Goal: Task Accomplishment & Management: Manage account settings

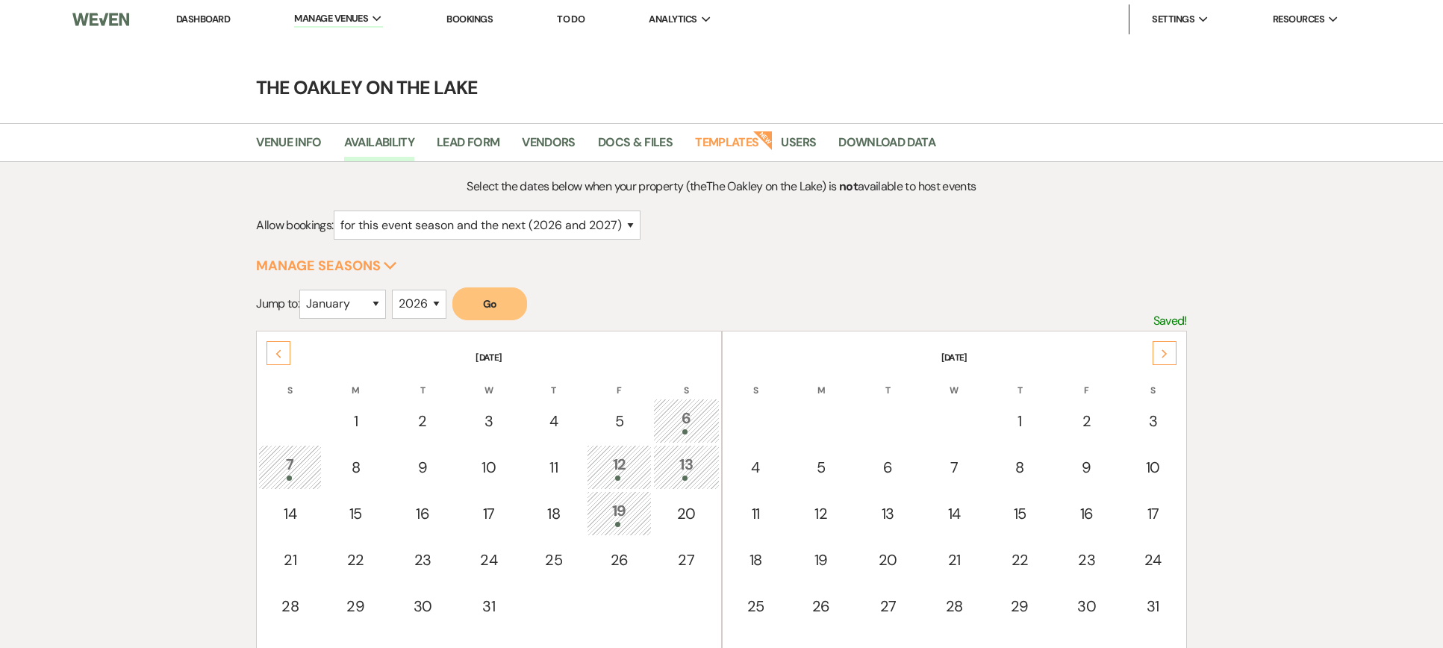
select select "2"
select select "2026"
click at [213, 18] on link "Dashboard" at bounding box center [203, 19] width 54 height 13
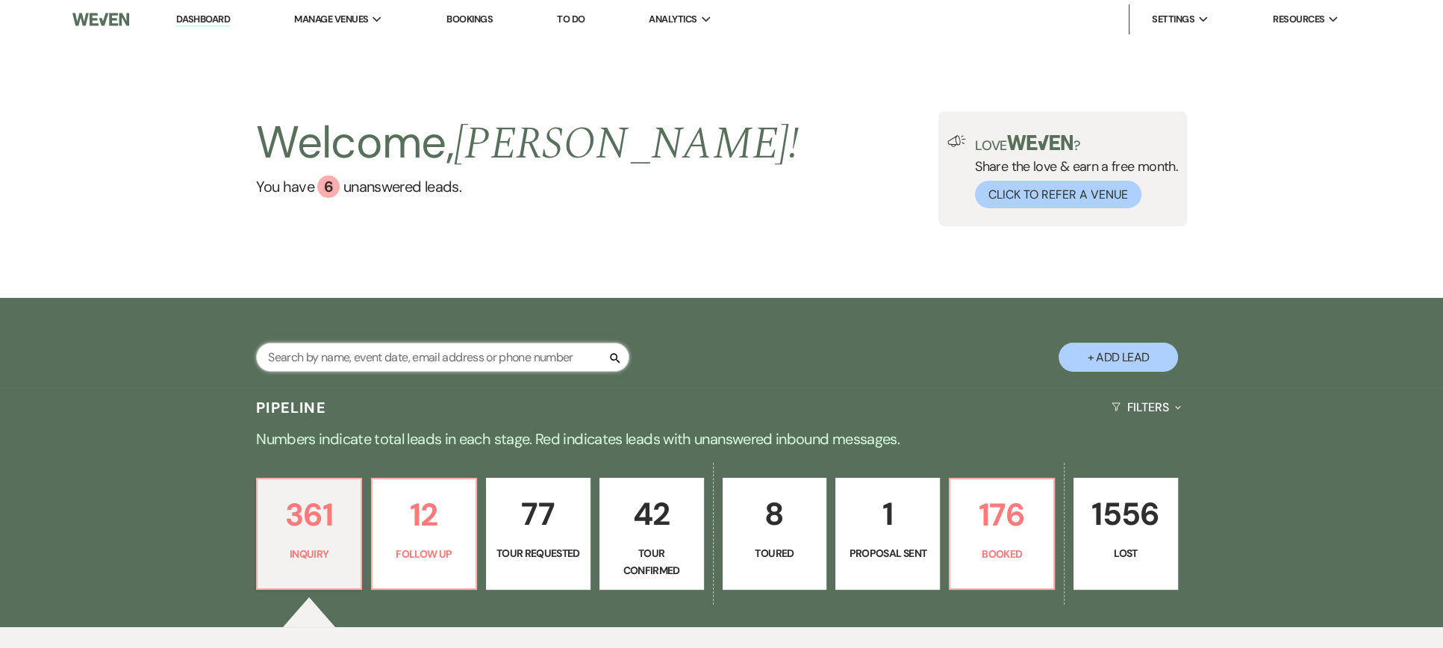
click at [502, 358] on input "text" at bounding box center [442, 357] width 373 height 29
type input "claire"
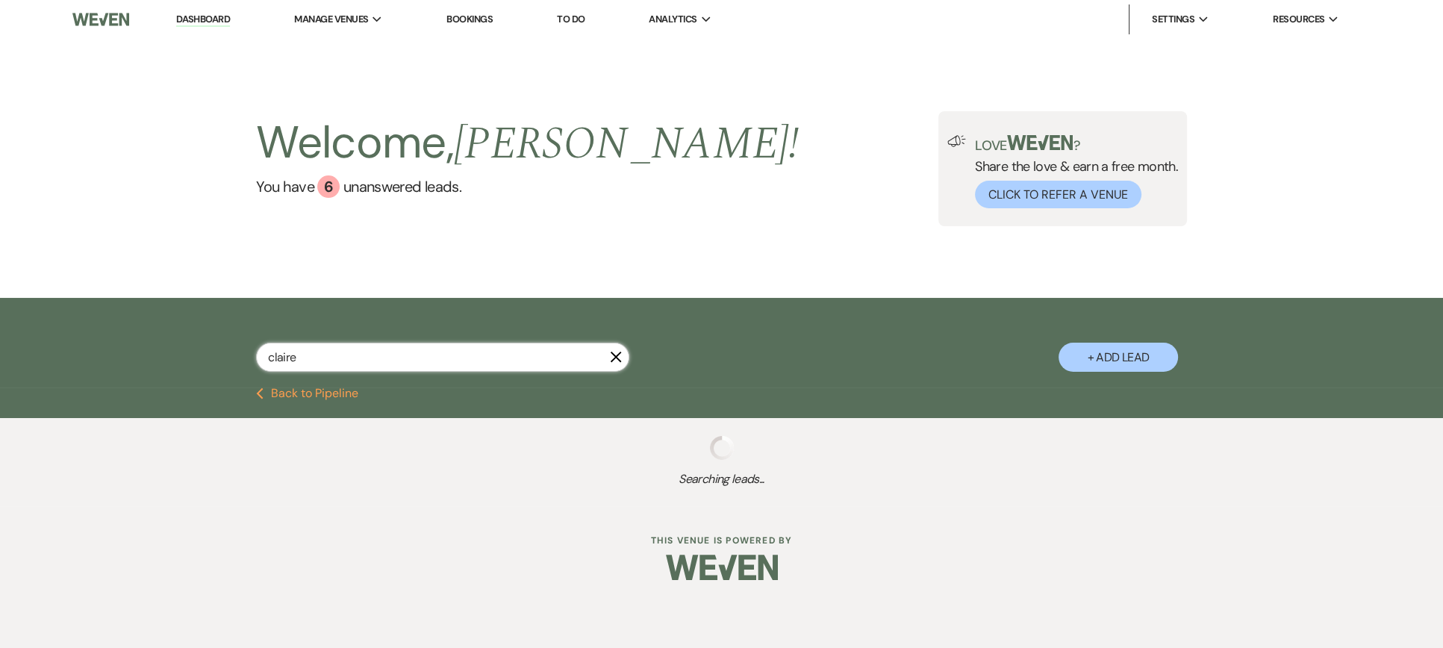
select select "8"
select select "5"
select select "8"
select select "6"
select select "8"
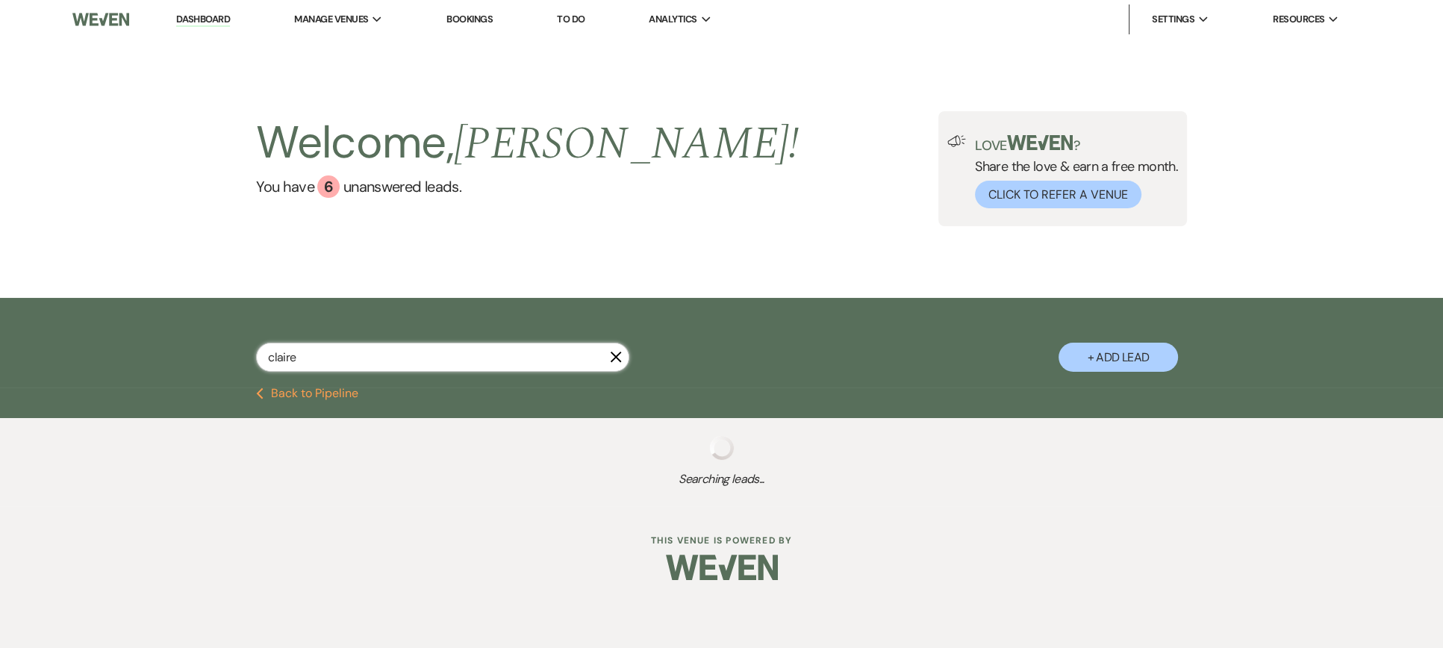
select select "4"
select select "8"
select select "5"
select select "8"
select select "4"
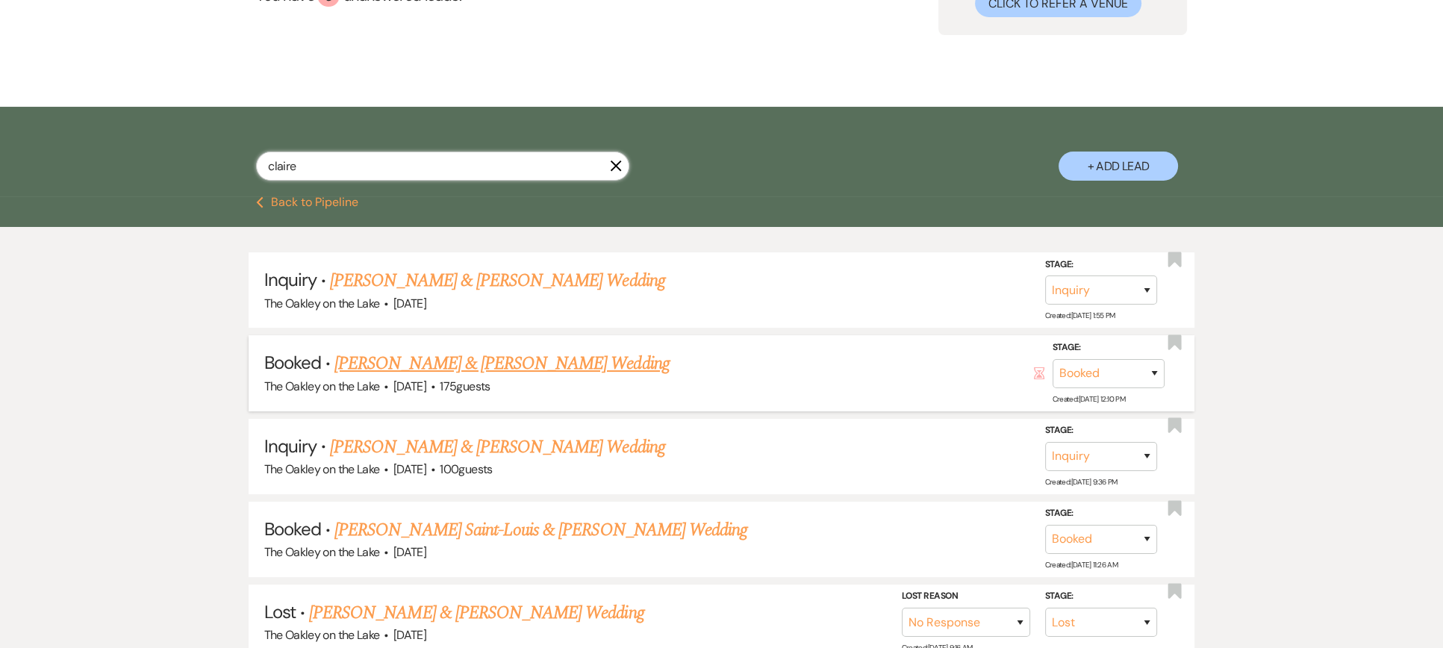
scroll to position [299, 0]
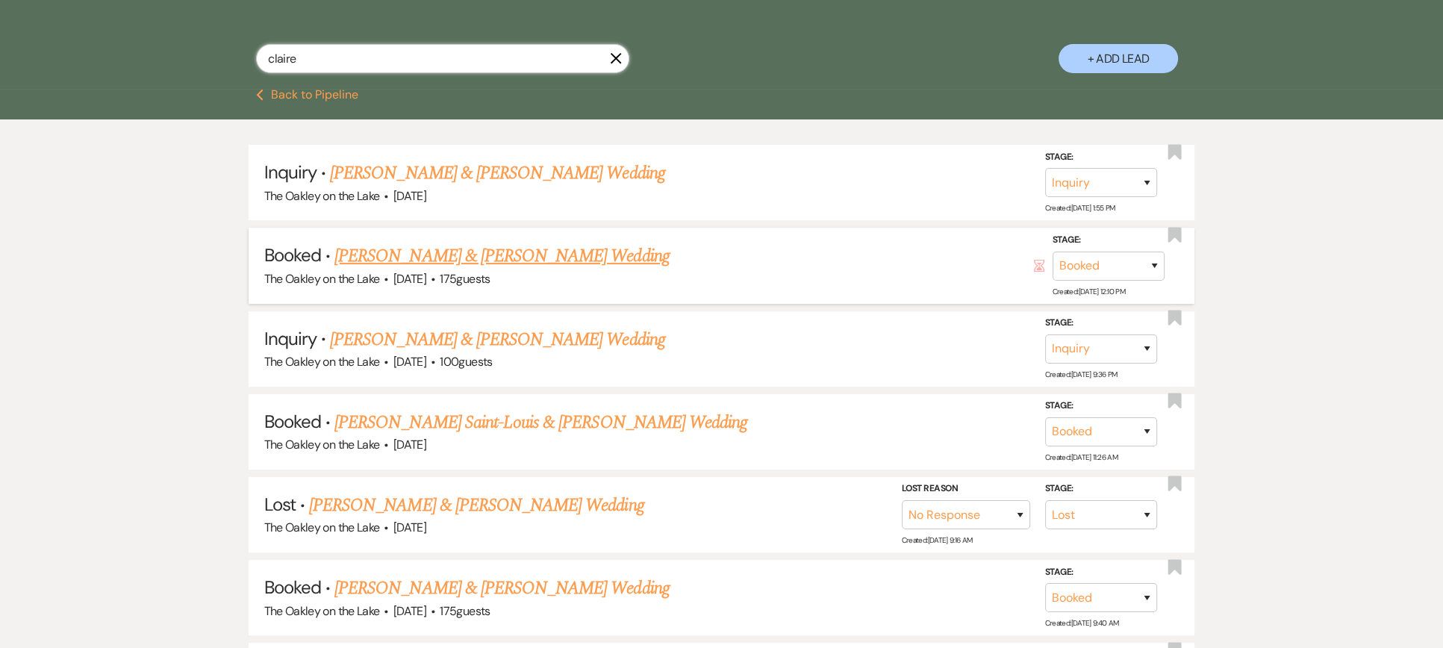
type input "claire"
click at [1037, 268] on use at bounding box center [1038, 266] width 10 height 12
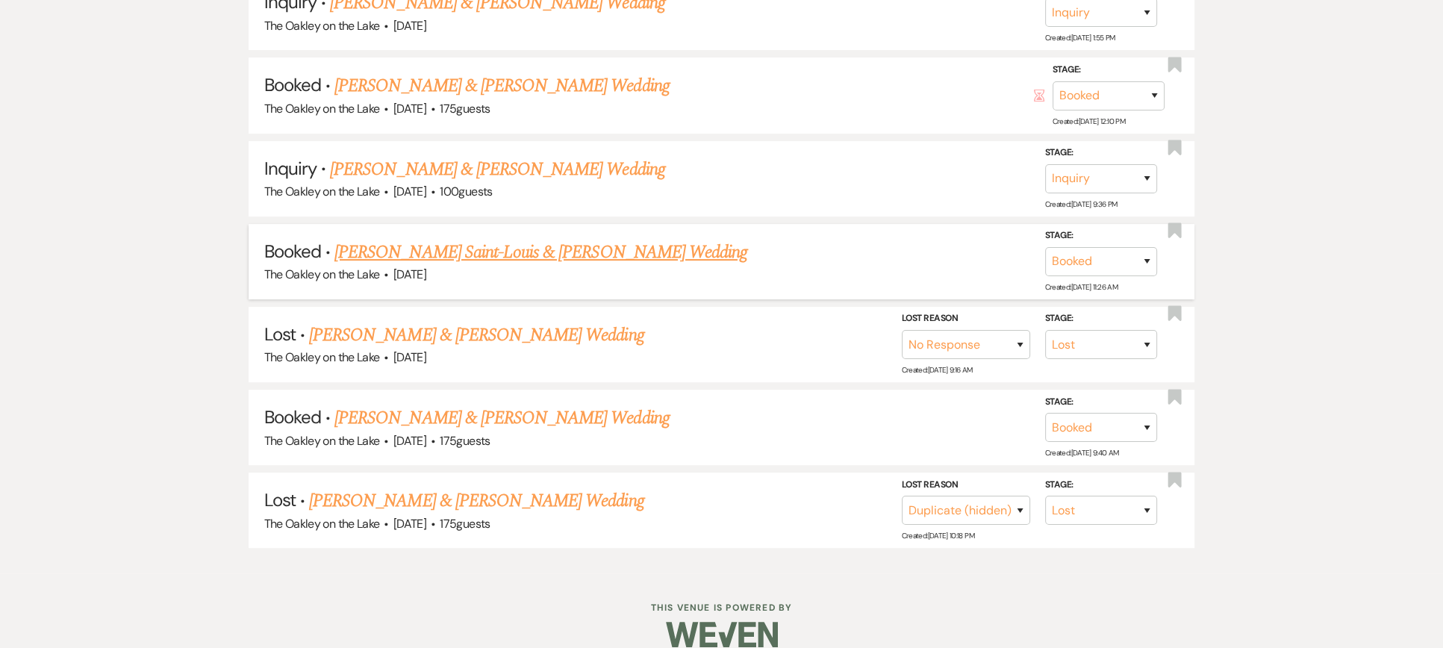
scroll to position [485, 0]
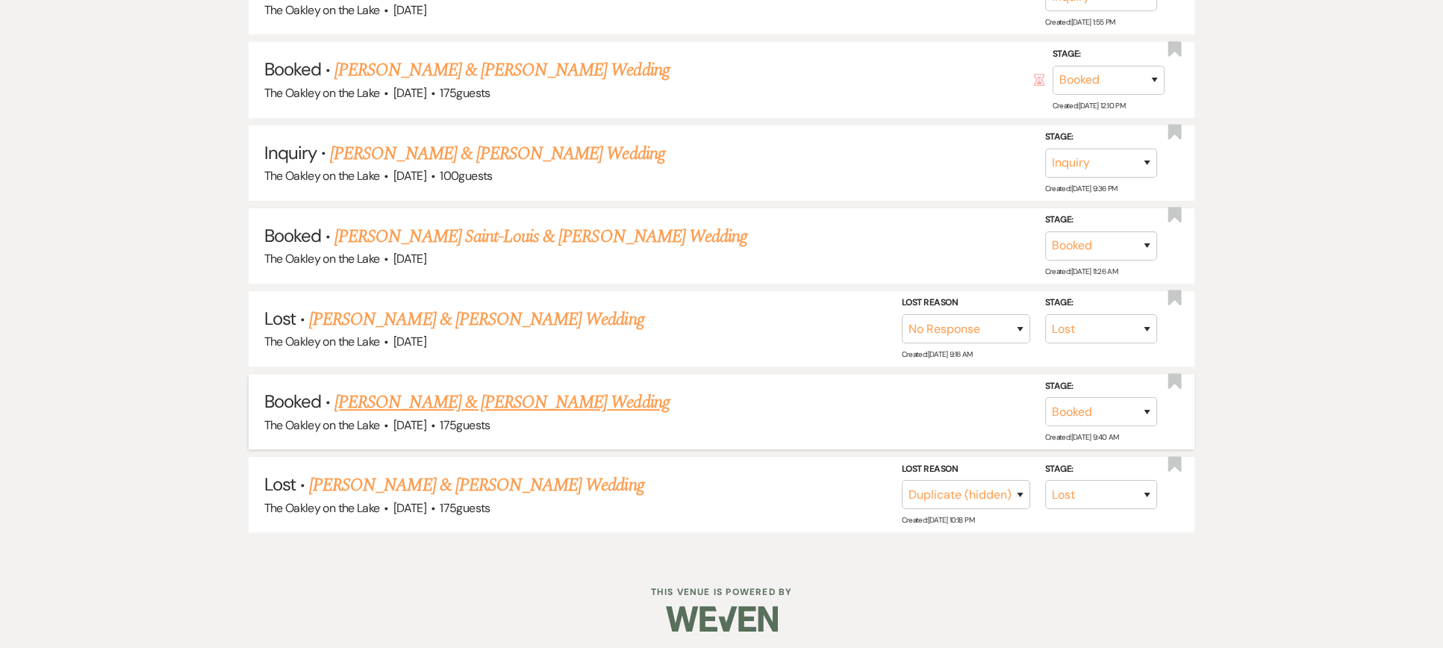
click at [488, 393] on link "[PERSON_NAME] & [PERSON_NAME] Wedding" at bounding box center [501, 402] width 334 height 27
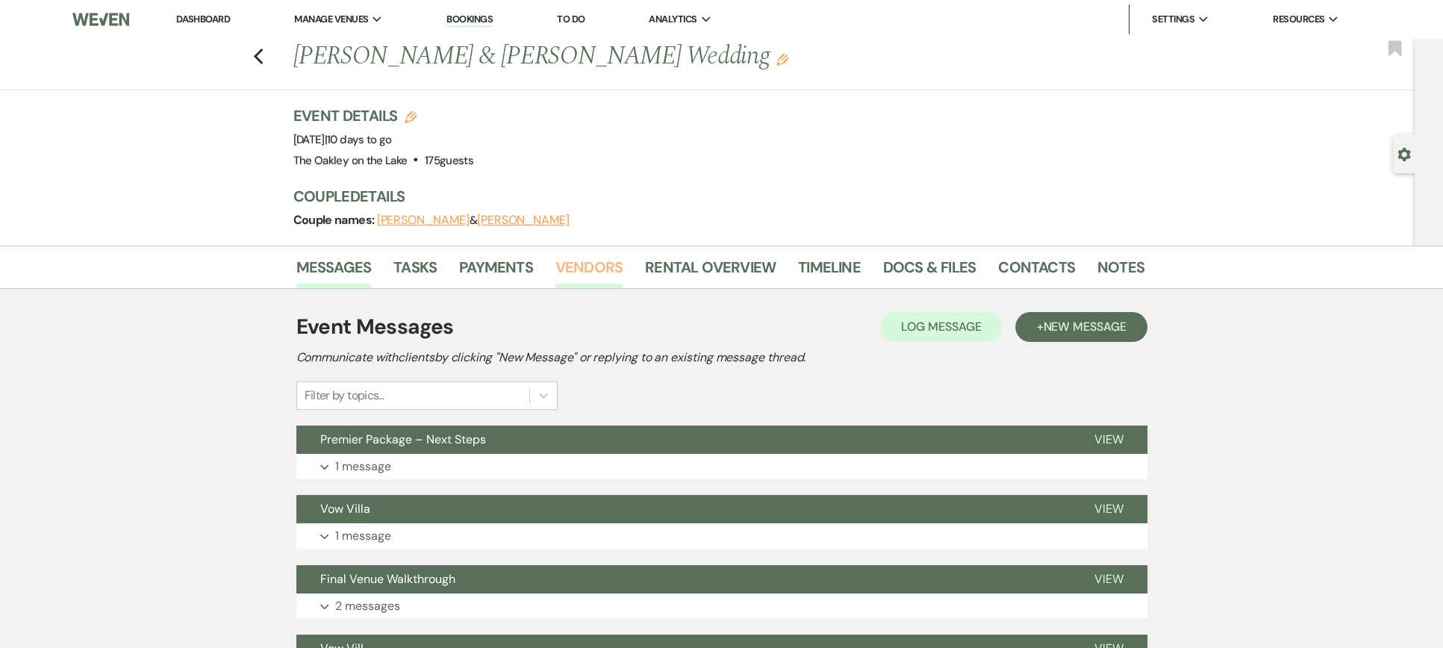
click at [585, 264] on link "Vendors" at bounding box center [588, 271] width 67 height 33
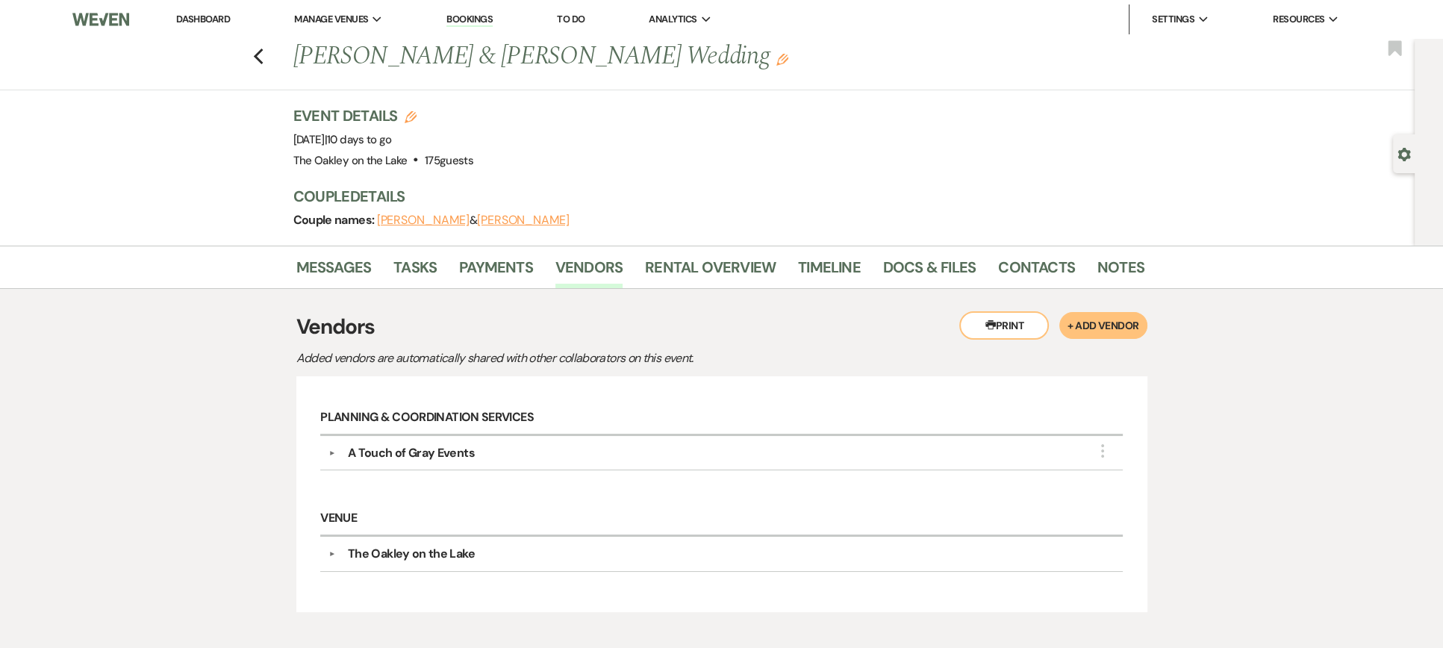
click at [208, 18] on link "Dashboard" at bounding box center [203, 19] width 54 height 13
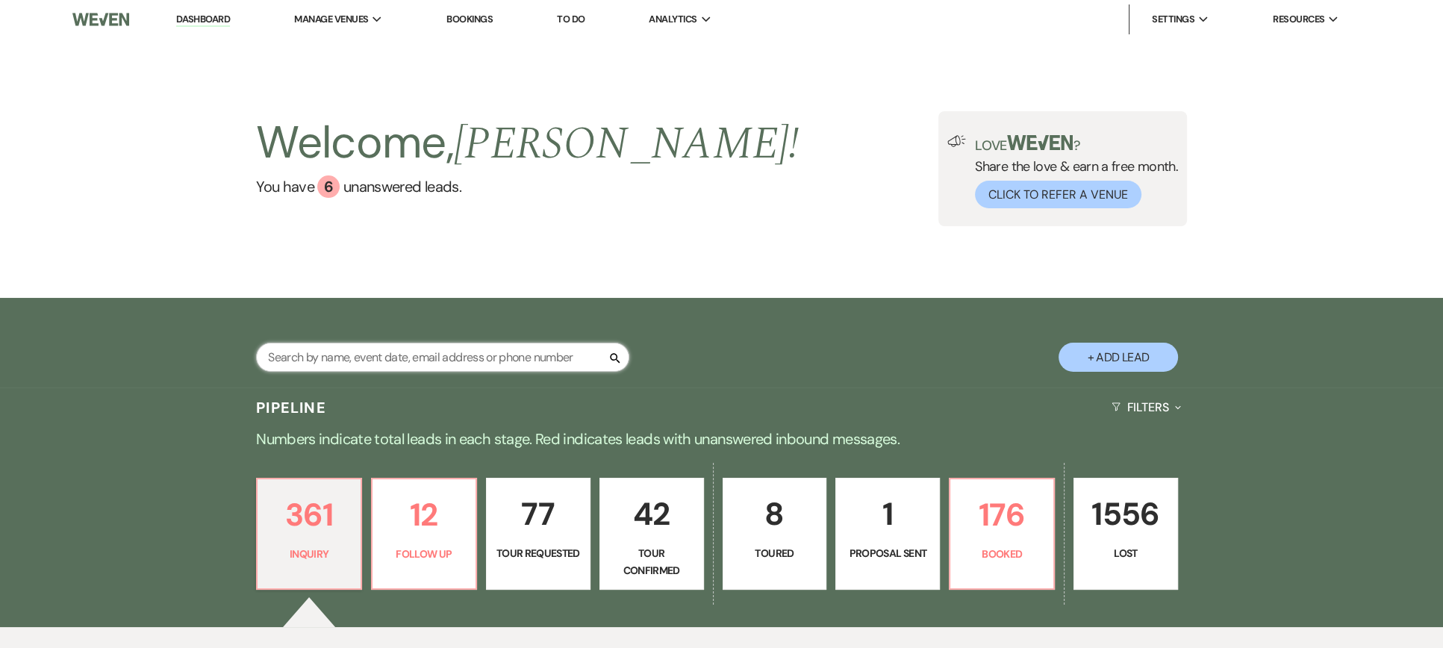
click at [334, 354] on input "text" at bounding box center [442, 357] width 373 height 29
type input "[PERSON_NAME]"
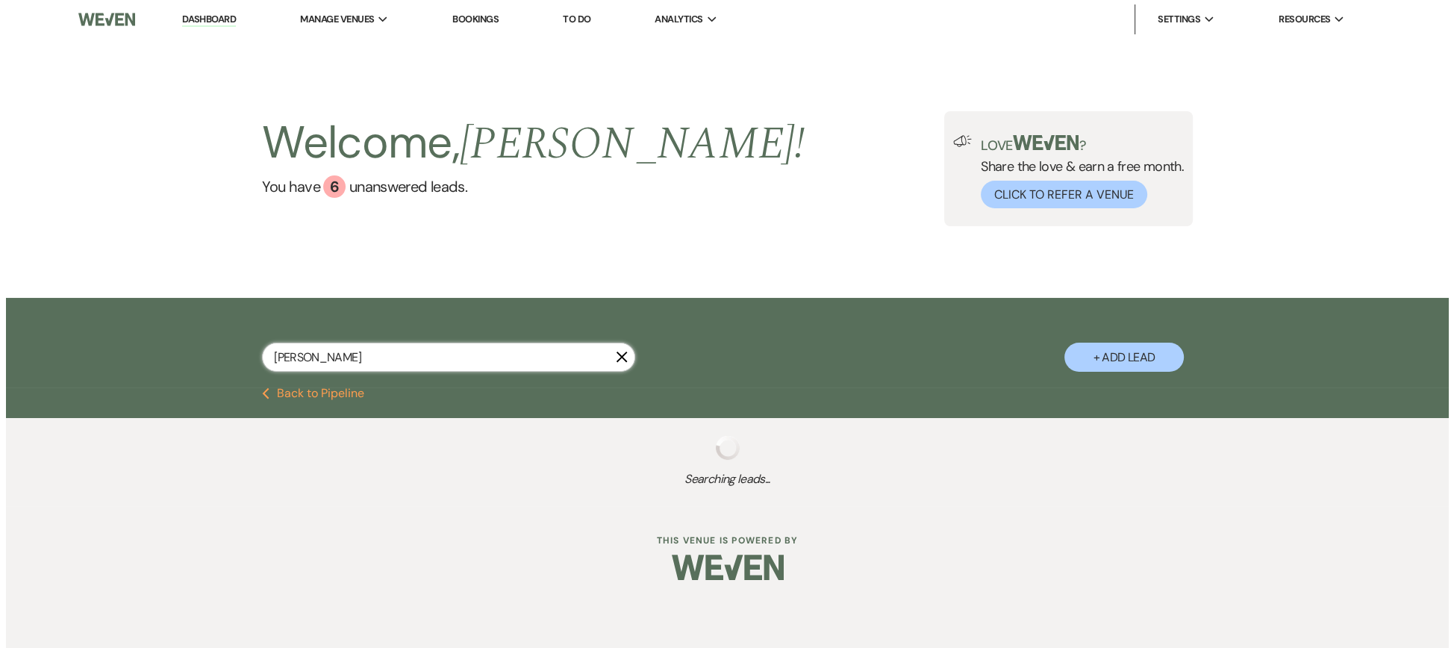
select select "8"
select select "5"
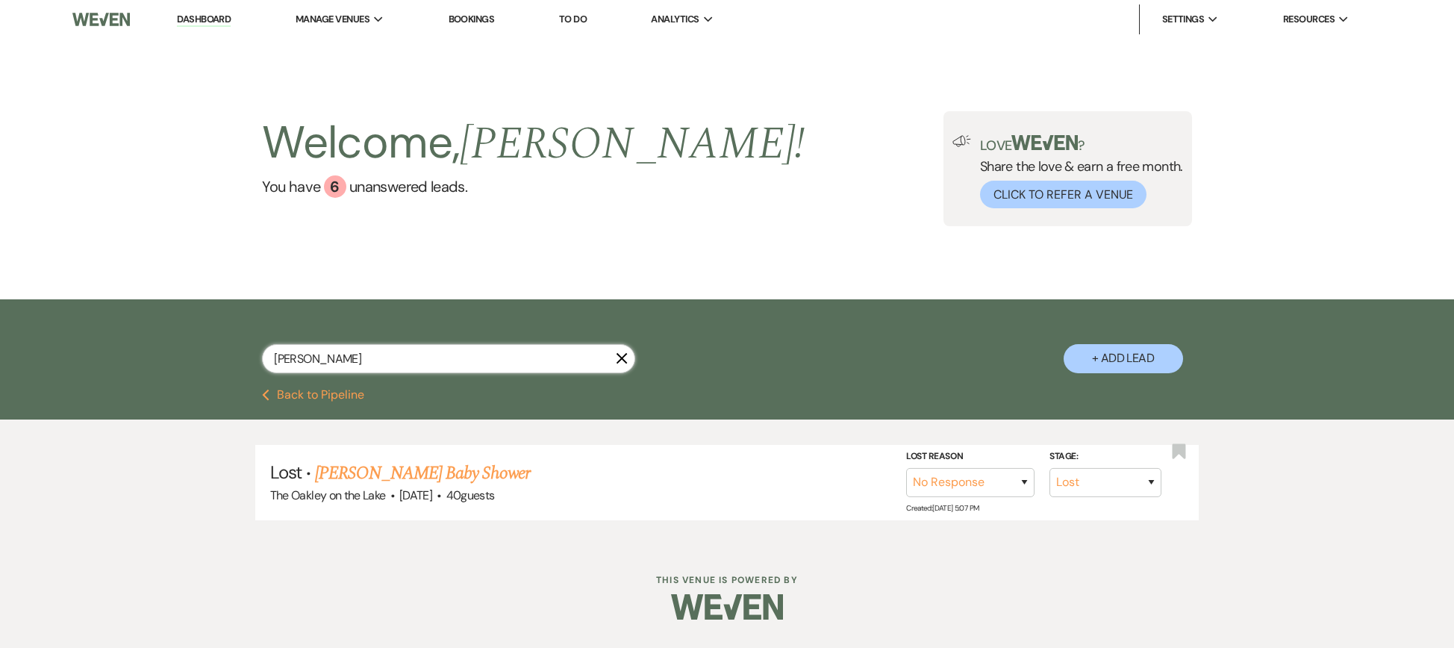
type input "[PERSON_NAME]"
click at [186, 17] on link "Dashboard" at bounding box center [204, 20] width 54 height 14
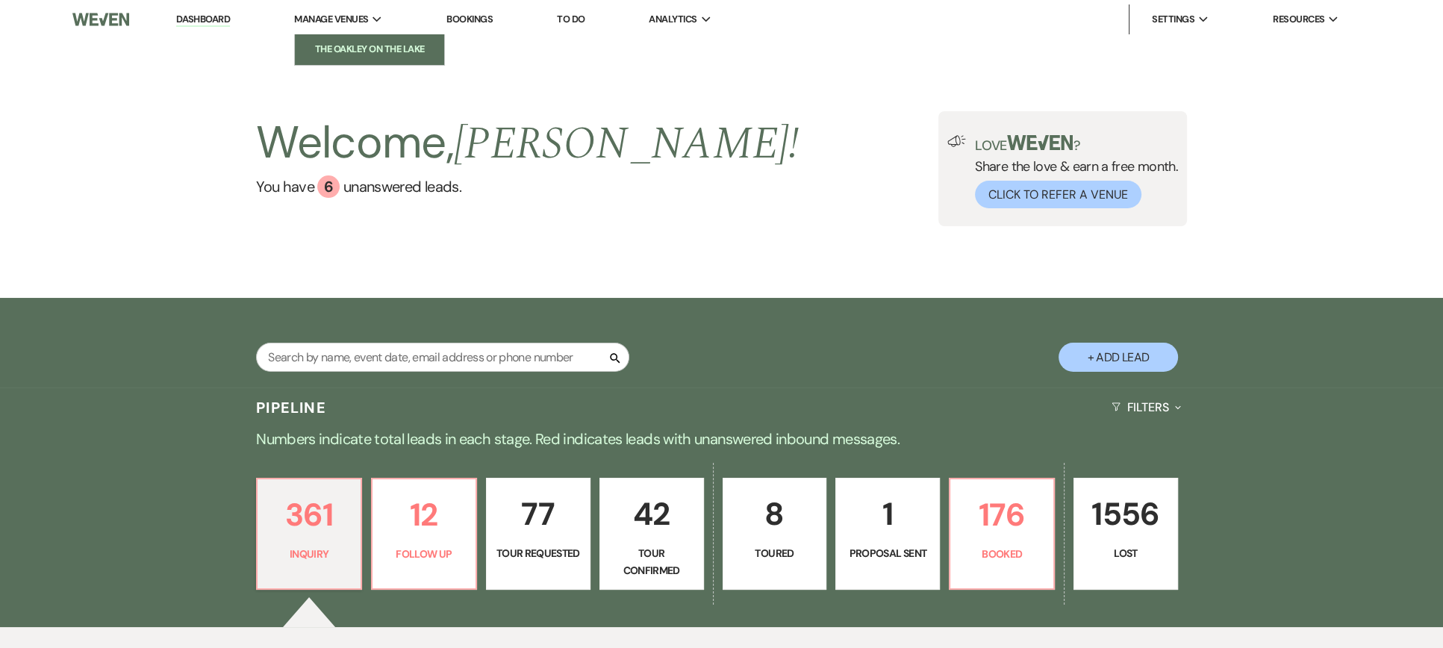
click at [326, 52] on li "The Oakley on the Lake" at bounding box center [369, 49] width 134 height 15
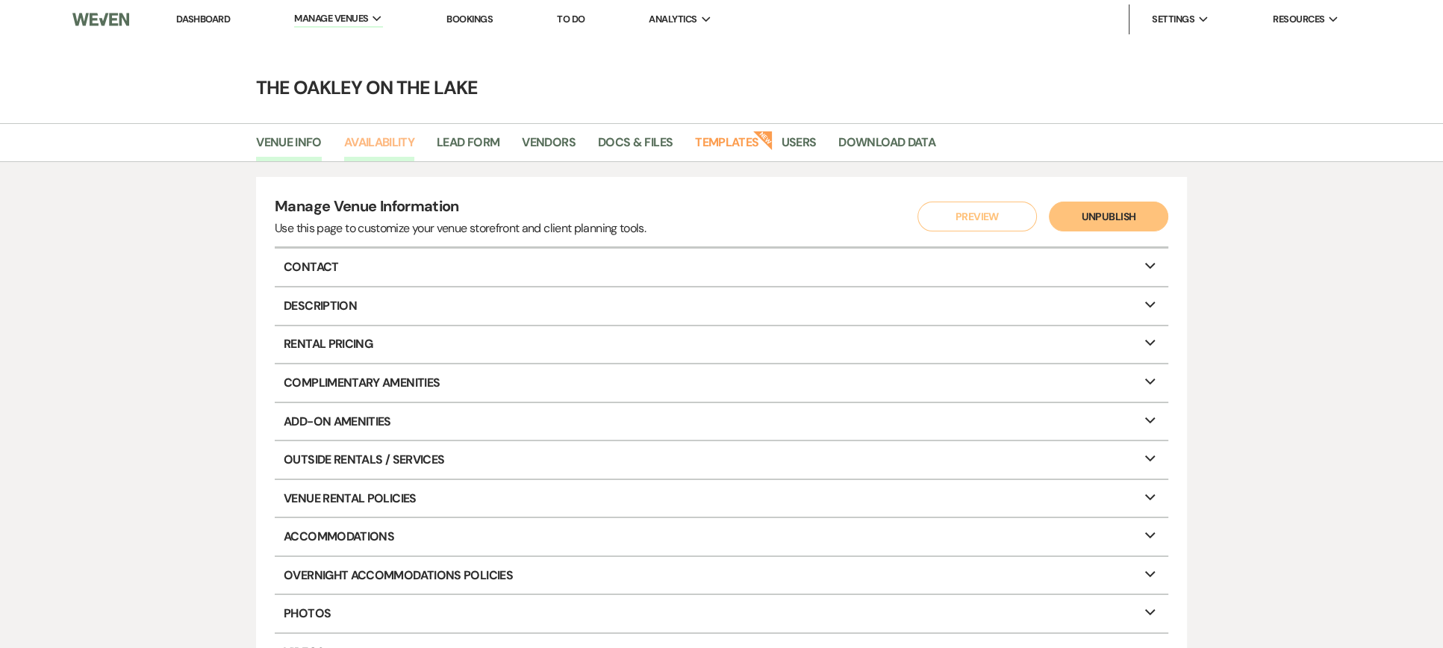
click at [379, 143] on link "Availability" at bounding box center [379, 147] width 70 height 28
select select "2"
select select "2026"
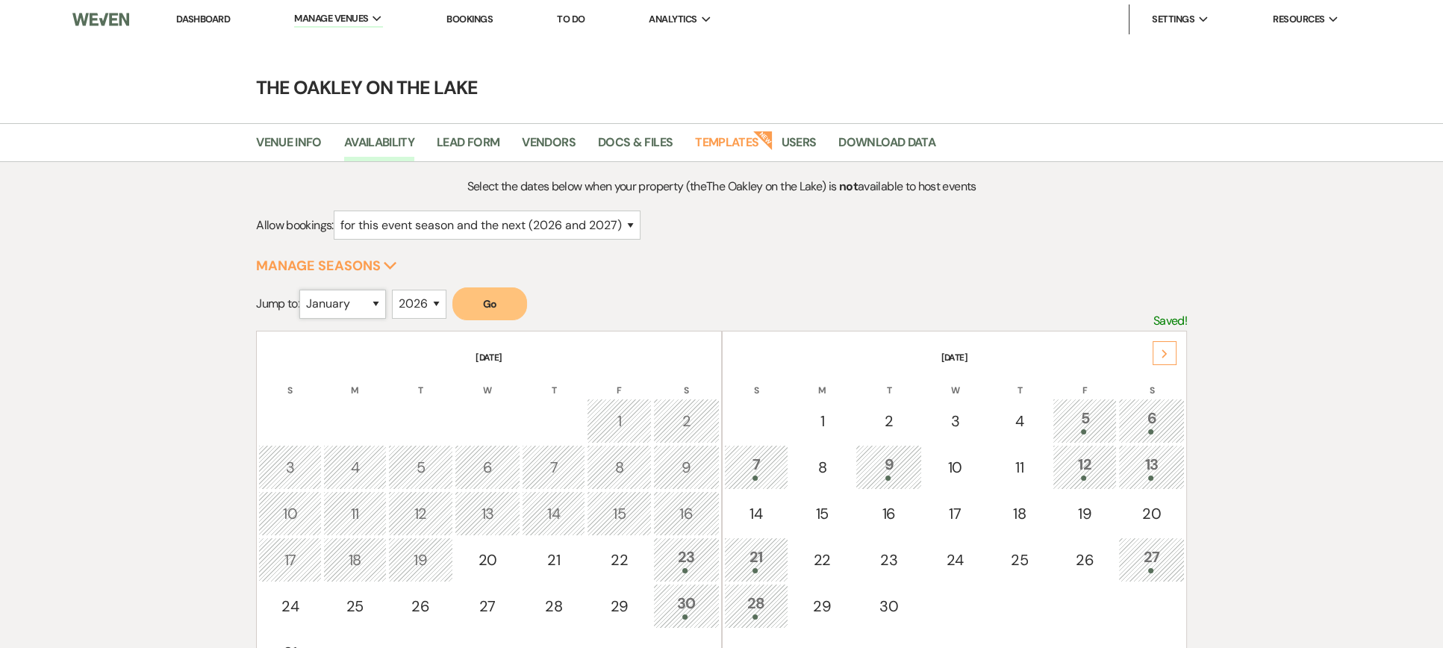
click at [340, 302] on select "January February March April May June July August September October November De…" at bounding box center [342, 304] width 87 height 29
select select "10"
click at [303, 290] on select "January February March April May June July August September October November De…" at bounding box center [342, 304] width 87 height 29
click at [504, 310] on button "Go" at bounding box center [489, 303] width 75 height 33
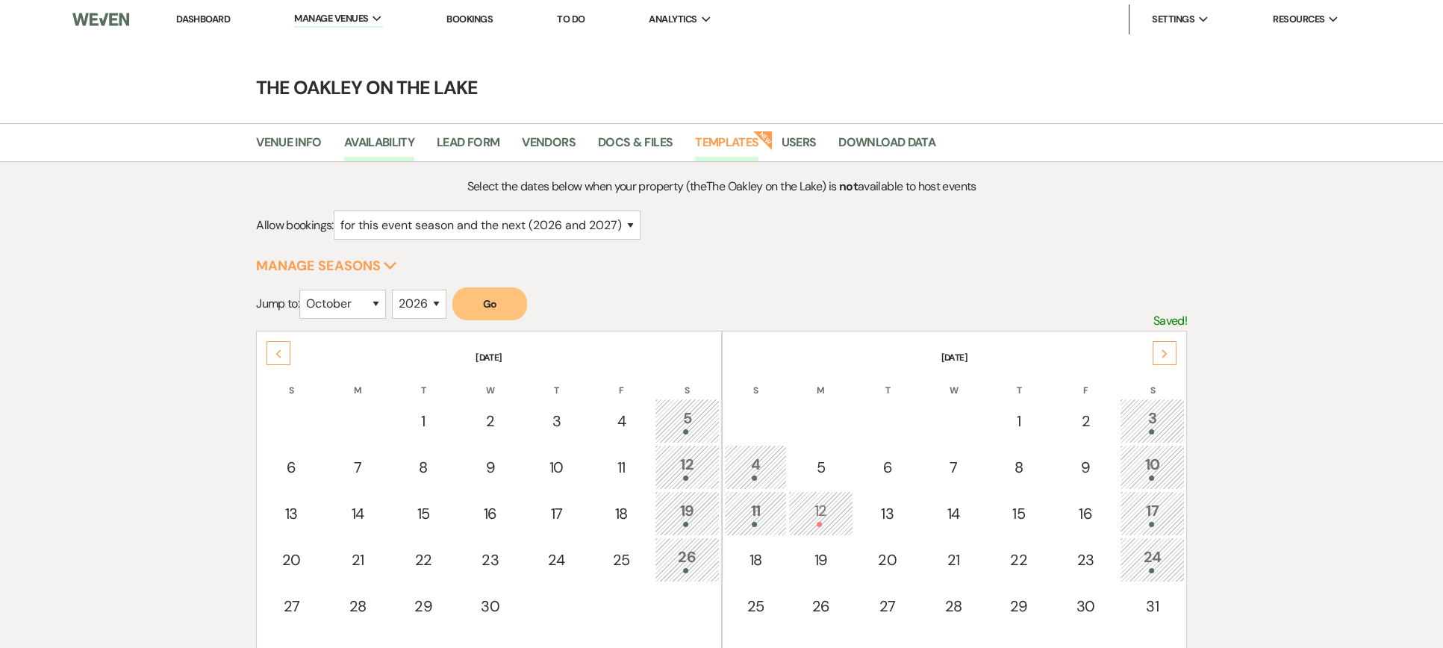
click at [729, 143] on link "Templates" at bounding box center [726, 147] width 63 height 28
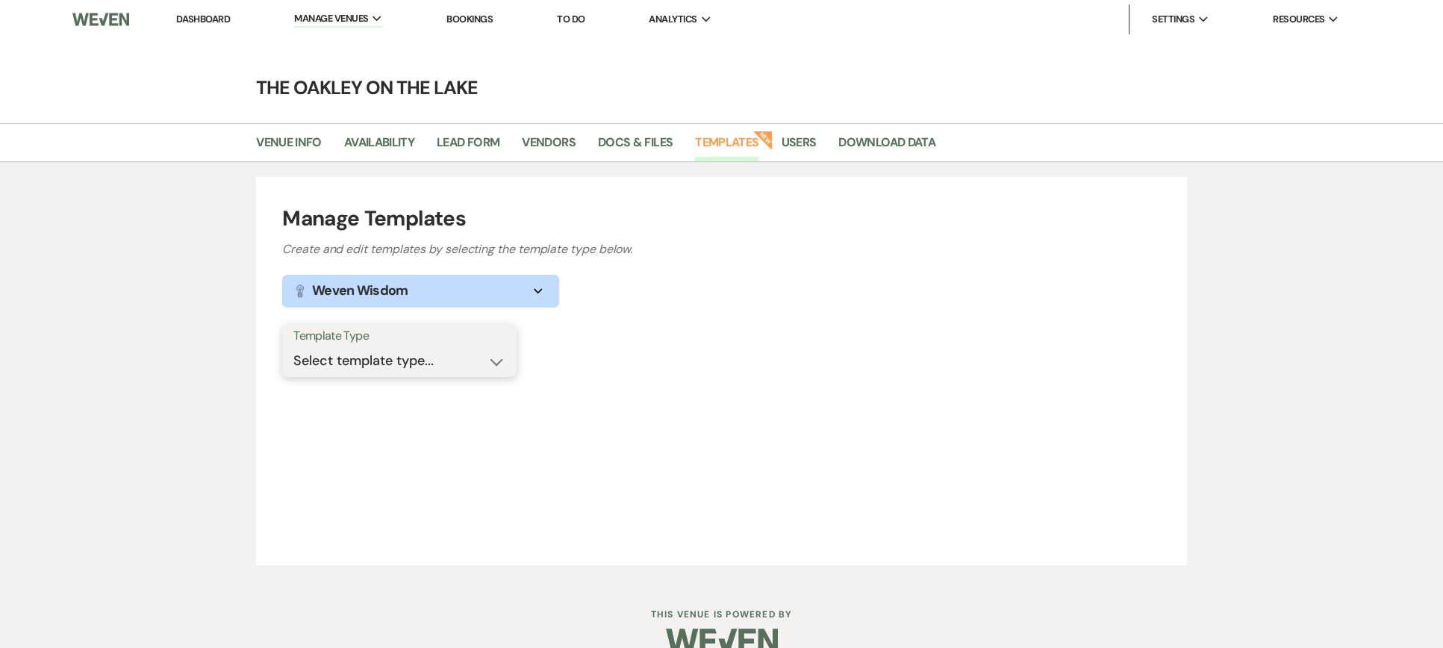
click at [405, 355] on select "Select template type... Task List Message Templates Payment Plan Inventory Item…" at bounding box center [399, 360] width 212 height 29
select select "Message Templates"
click at [293, 346] on select "Select template type... Task List Message Templates Payment Plan Inventory Item…" at bounding box center [399, 360] width 212 height 29
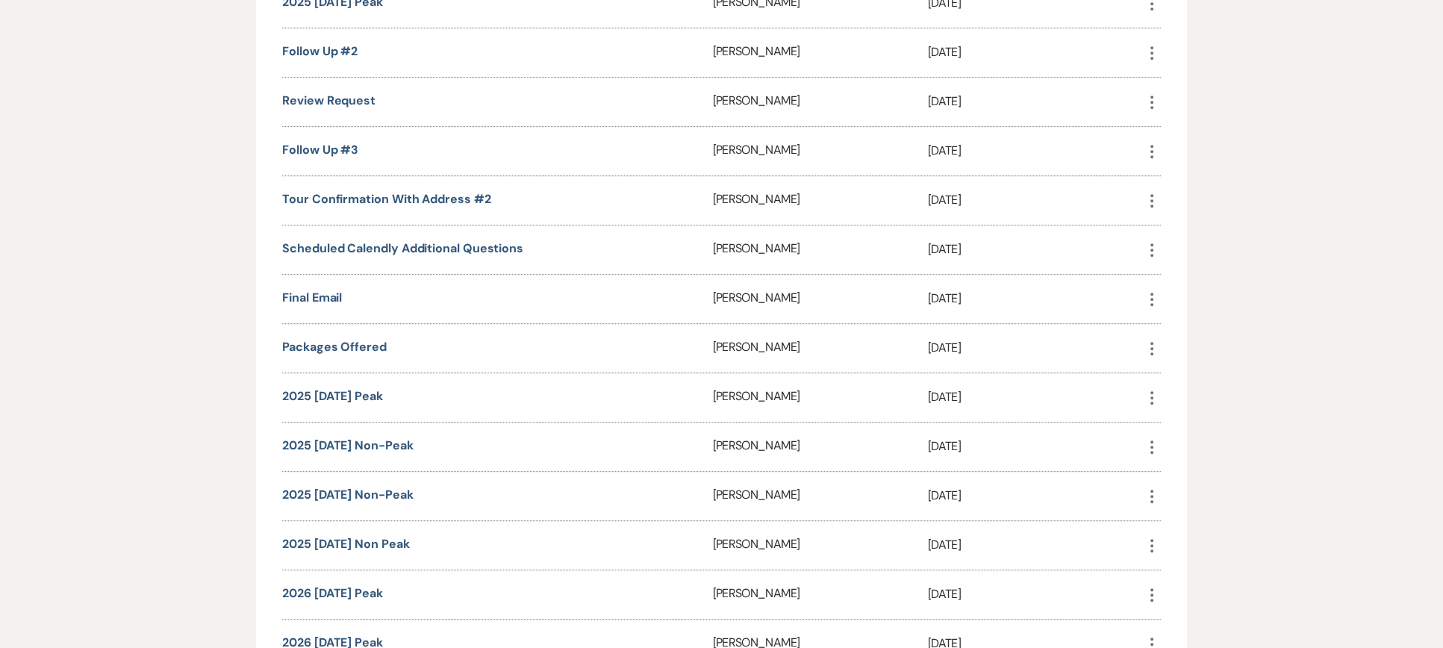
scroll to position [1045, 0]
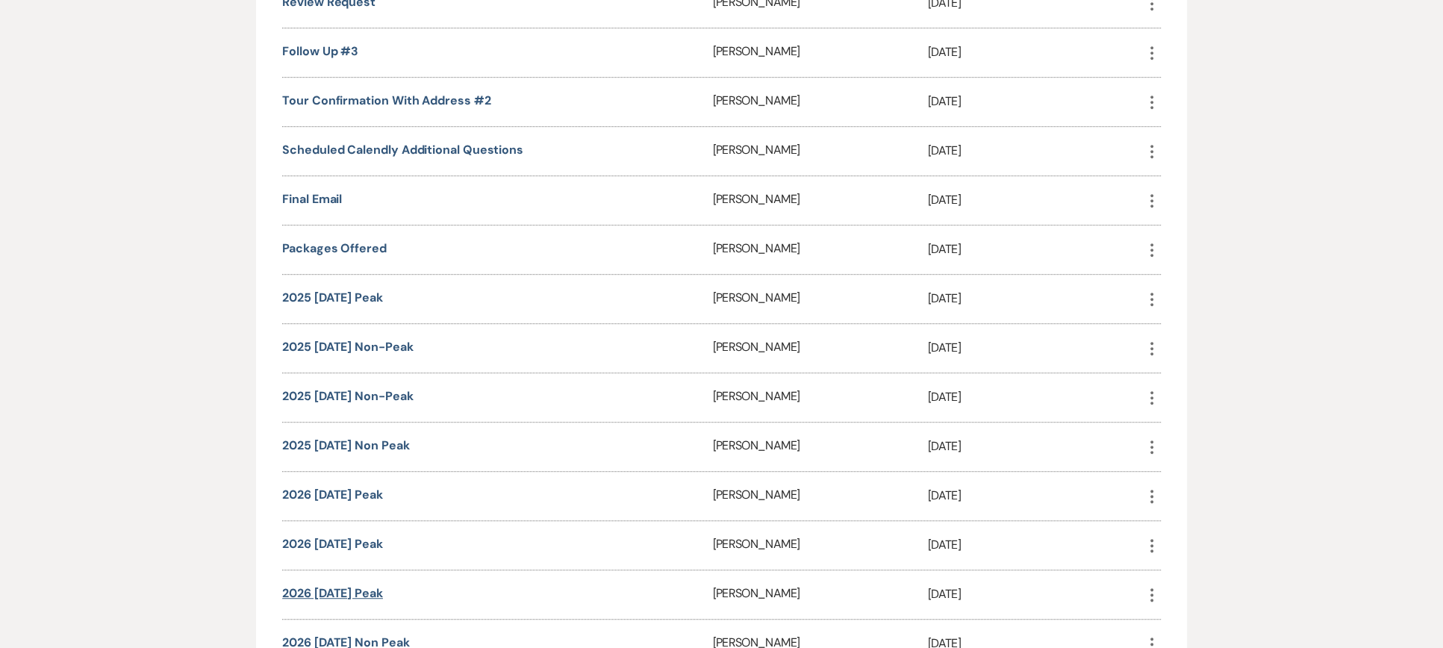
click at [342, 585] on link "2026 [DATE] Peak" at bounding box center [332, 593] width 101 height 16
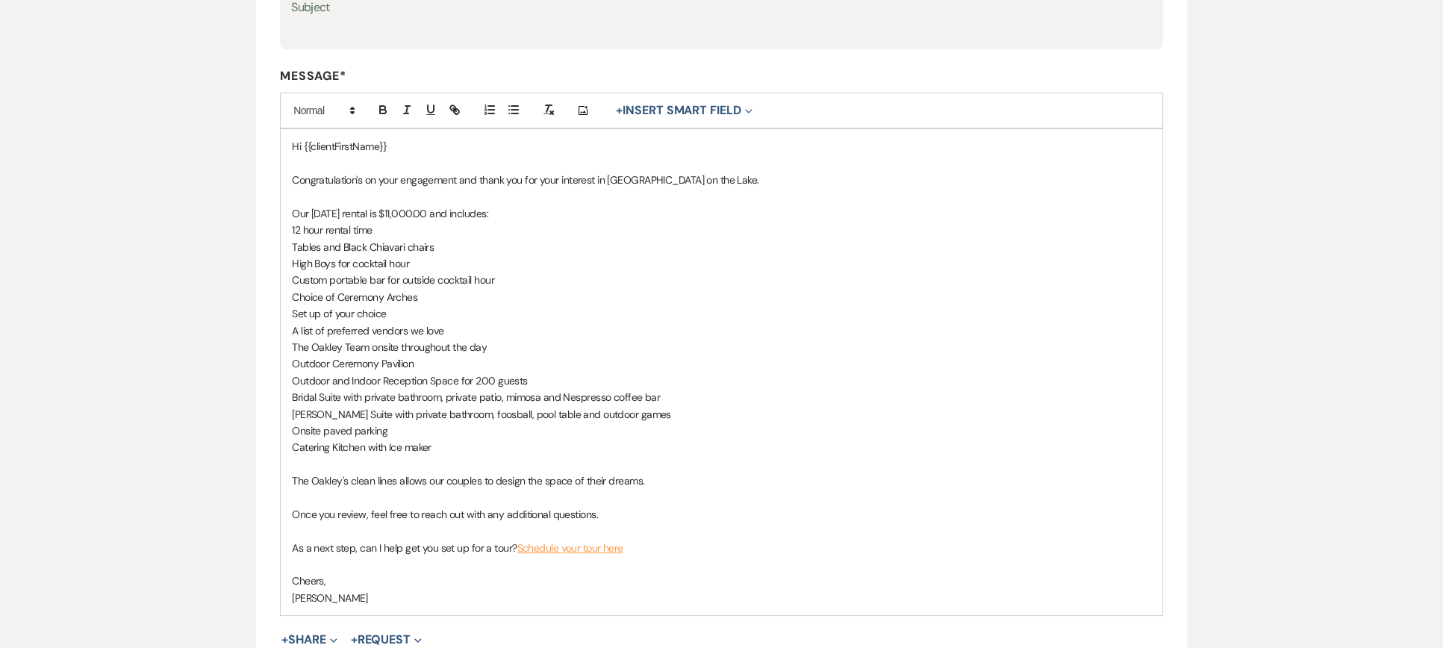
scroll to position [373, 0]
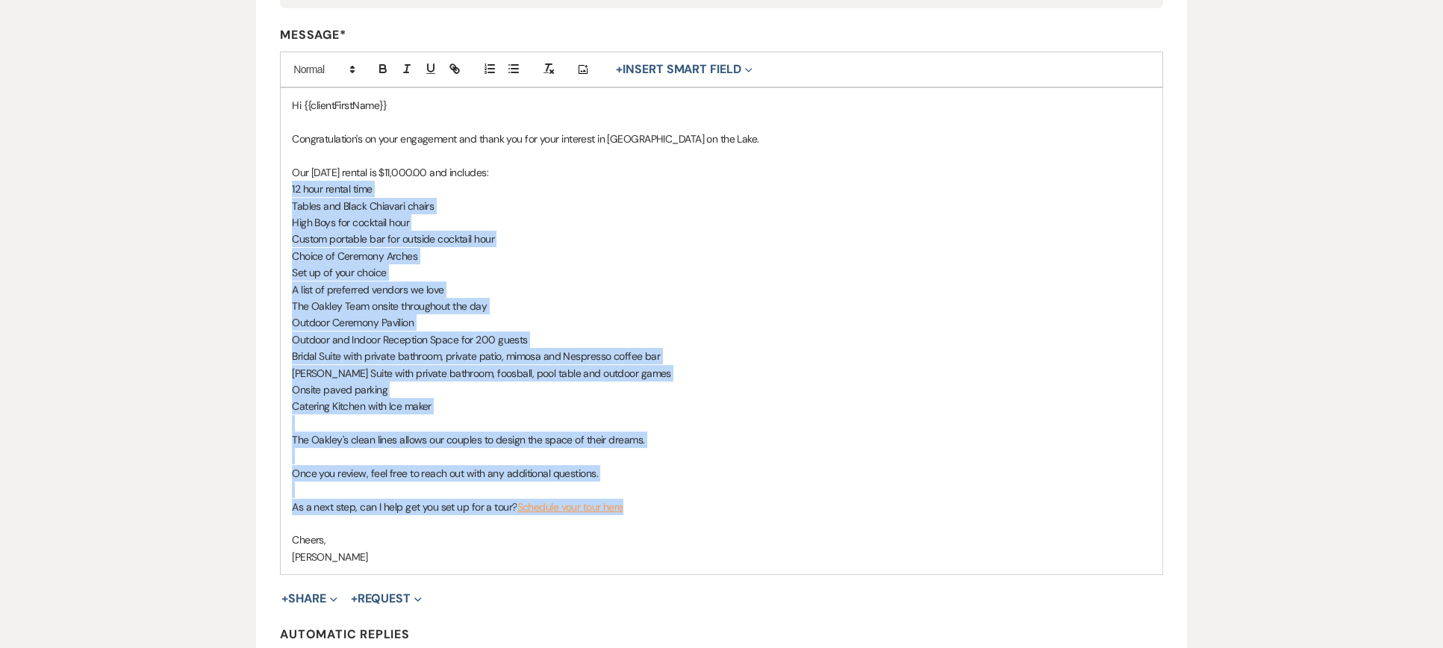
drag, startPoint x: 293, startPoint y: 187, endPoint x: 663, endPoint y: 507, distance: 489.0
click at [663, 507] on div "Hi {{clientFirstName}} Congratulation's on your engagement and thank you for yo…" at bounding box center [722, 331] width 882 height 486
copy div "12 hour rental time Tables and Black Chiavari chairs High Boys for cocktail hou…"
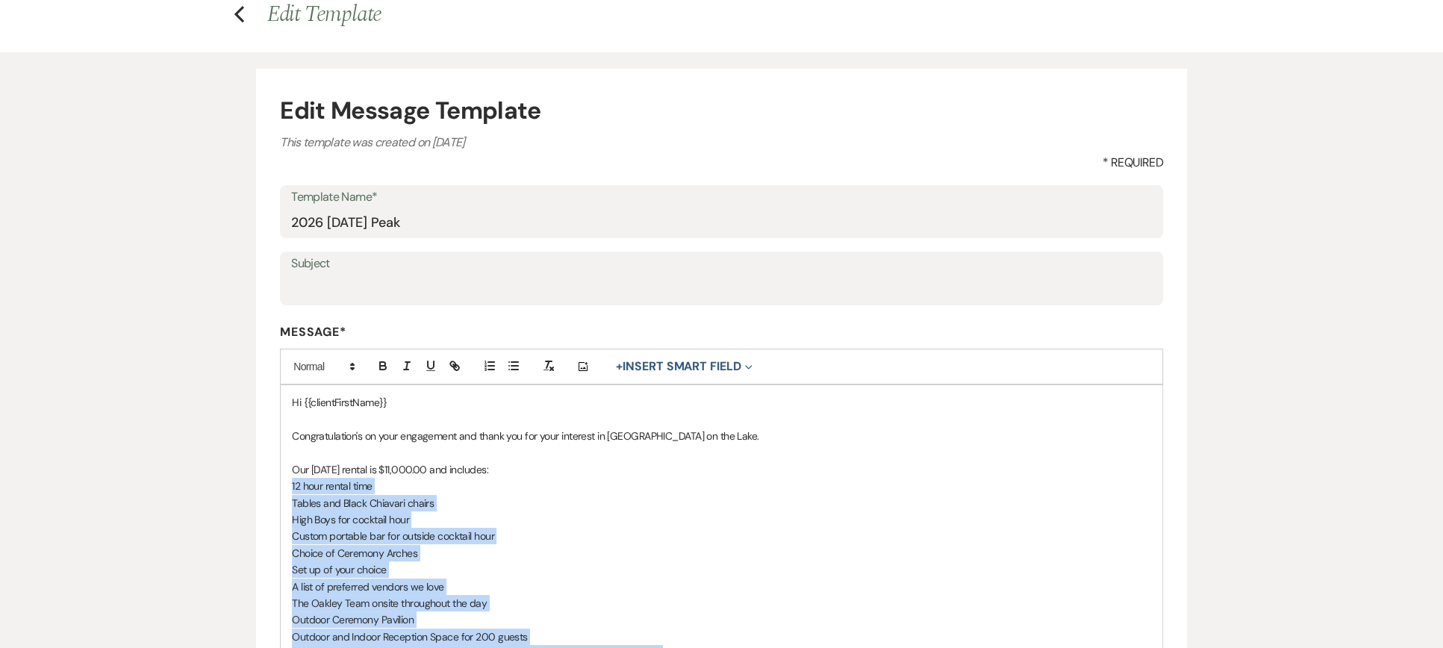
scroll to position [75, 0]
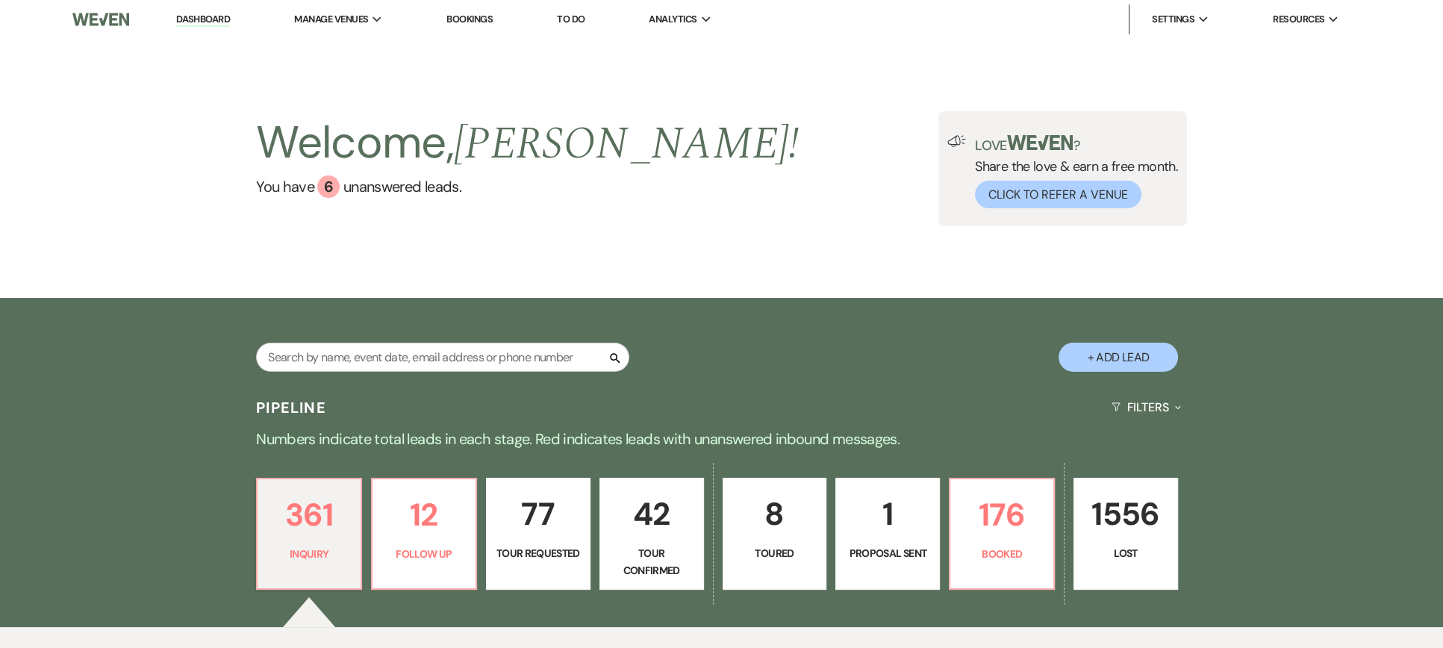
click at [0, 0] on li "The Oakley on the Lake" at bounding box center [0, 0] width 0 height 0
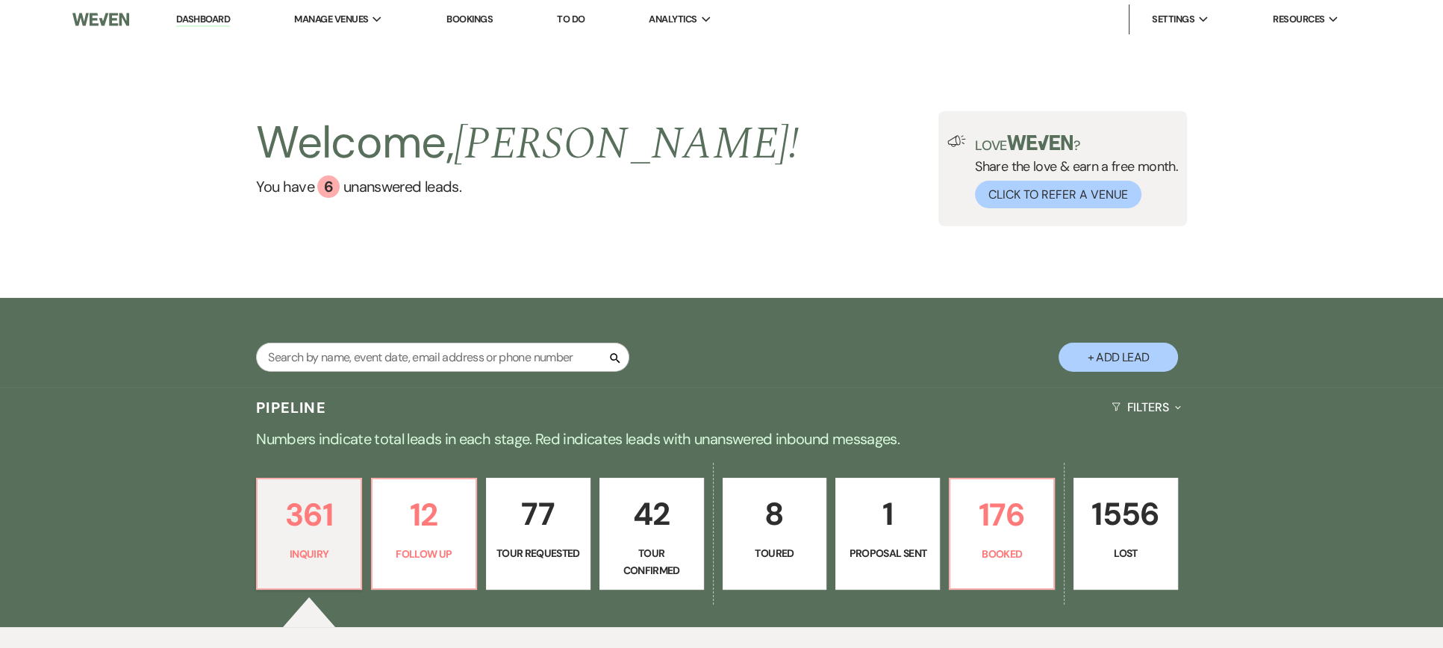
click at [0, 0] on li "The Oakley on the Lake" at bounding box center [0, 0] width 0 height 0
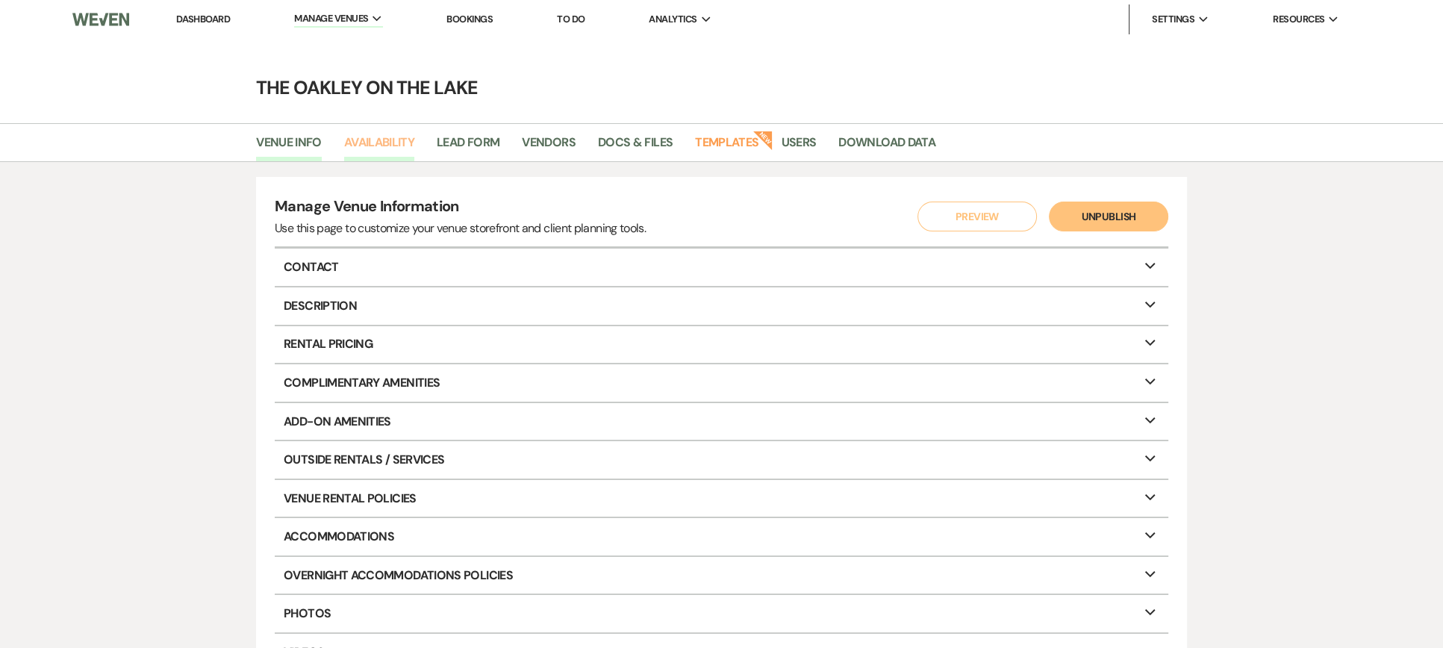
click at [376, 143] on link "Availability" at bounding box center [379, 147] width 70 height 28
select select "2"
select select "2026"
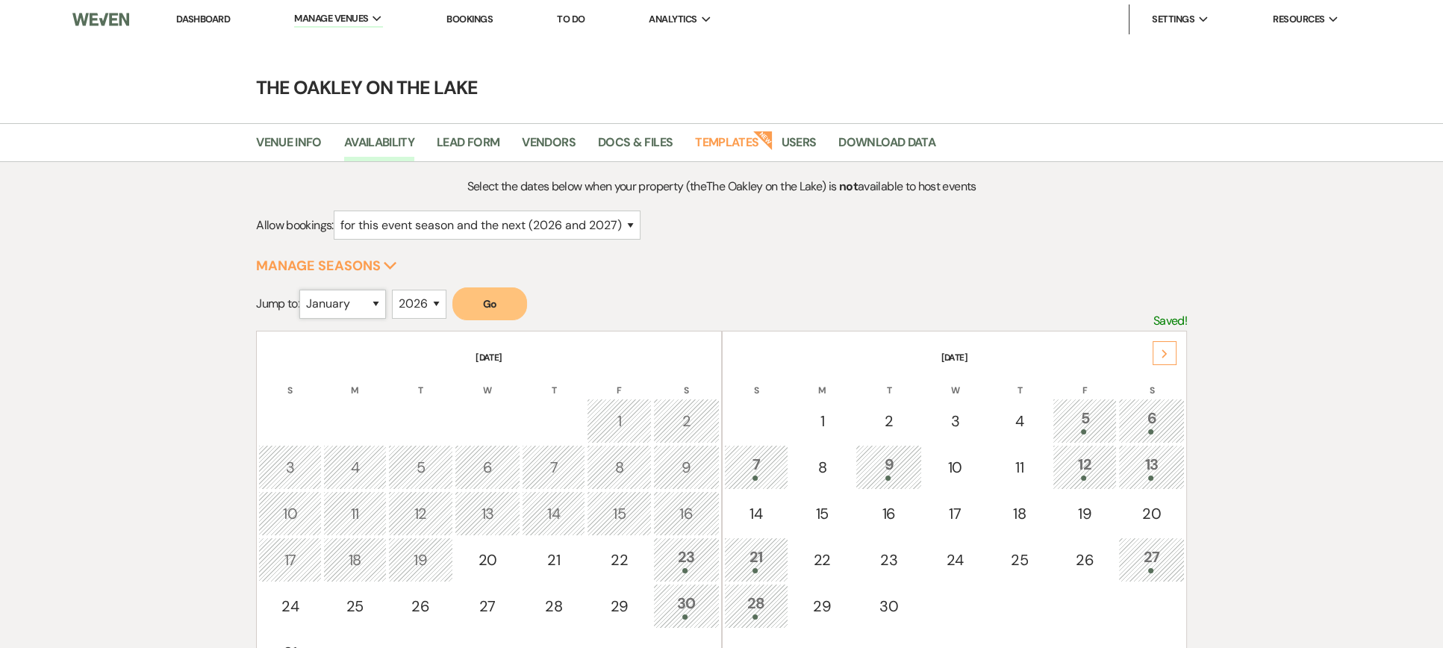
click at [364, 296] on select "January February March April May June July August September October November De…" at bounding box center [342, 304] width 87 height 29
select select "10"
click at [303, 290] on select "January February March April May June July August September October November De…" at bounding box center [342, 304] width 87 height 29
click at [496, 311] on button "Go" at bounding box center [489, 303] width 75 height 33
